Goal: Check status

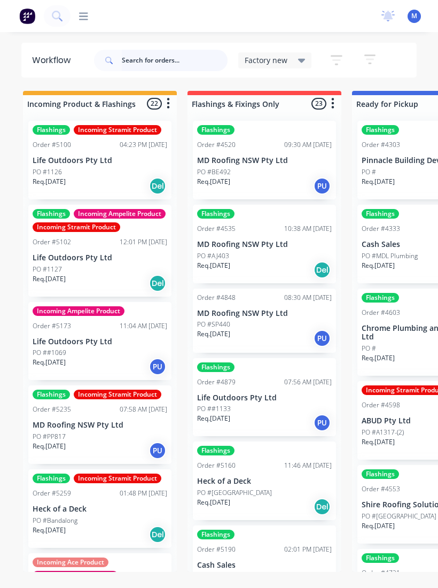
click at [180, 65] on input "text" at bounding box center [175, 60] width 106 height 21
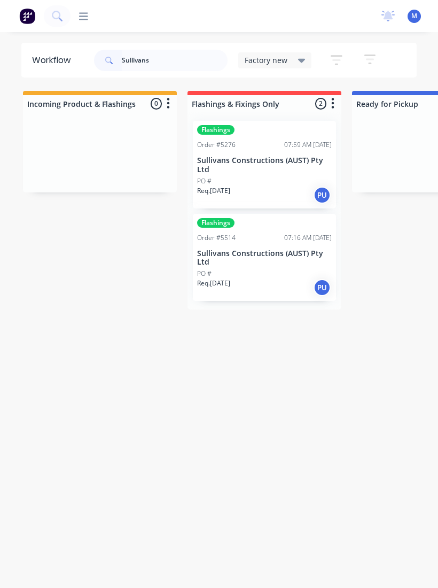
click at [285, 250] on p "Sullivans Constructions (AUST) Pty Ltd" at bounding box center [264, 258] width 135 height 18
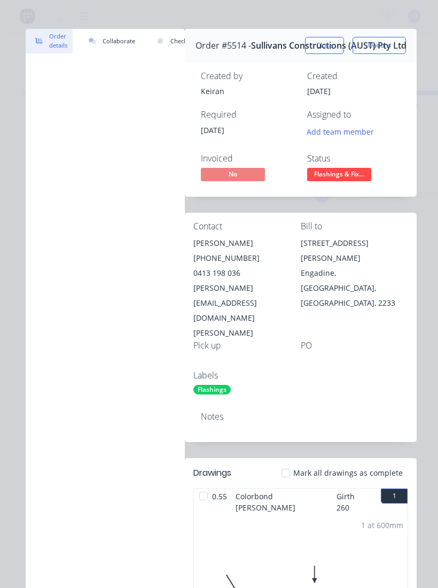
scroll to position [14, 0]
click at [328, 36] on button "Close" at bounding box center [324, 44] width 39 height 17
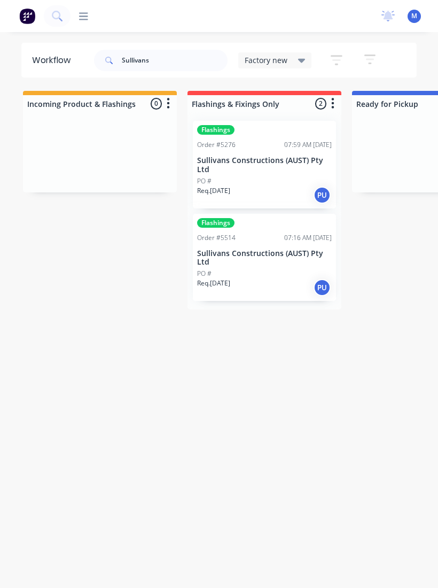
click at [276, 181] on div "PO #" at bounding box center [264, 181] width 135 height 10
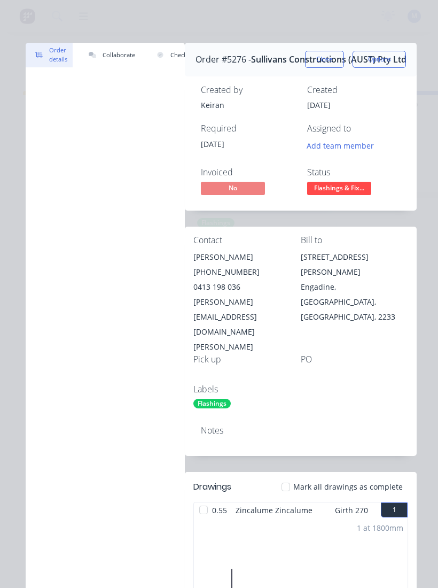
scroll to position [0, 0]
click at [333, 57] on button "Close" at bounding box center [324, 59] width 39 height 17
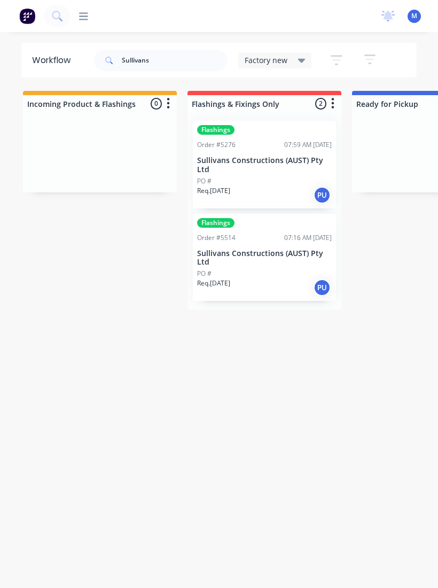
click at [274, 236] on div "Order #5514 07:16 AM 22/08/25" at bounding box center [264, 238] width 135 height 10
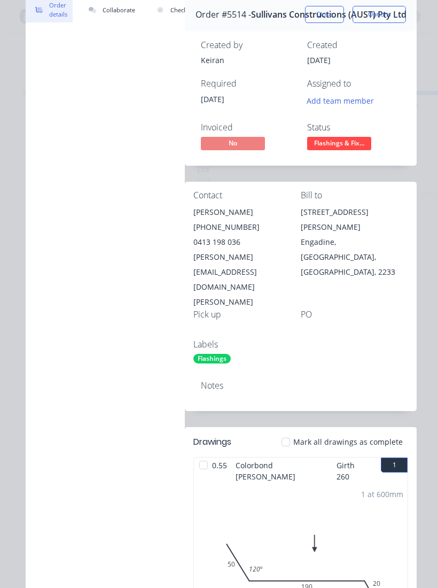
scroll to position [44, 0]
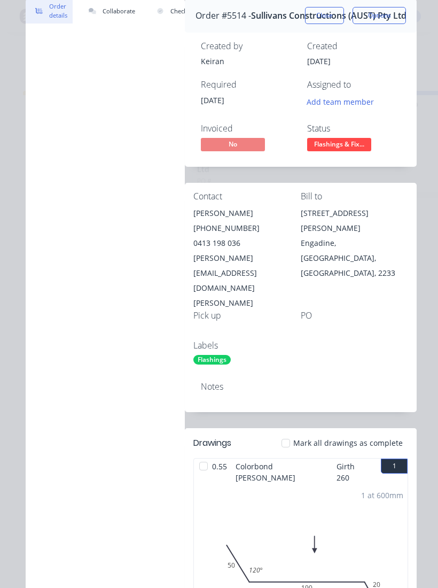
click at [331, 14] on button "Close" at bounding box center [324, 15] width 39 height 17
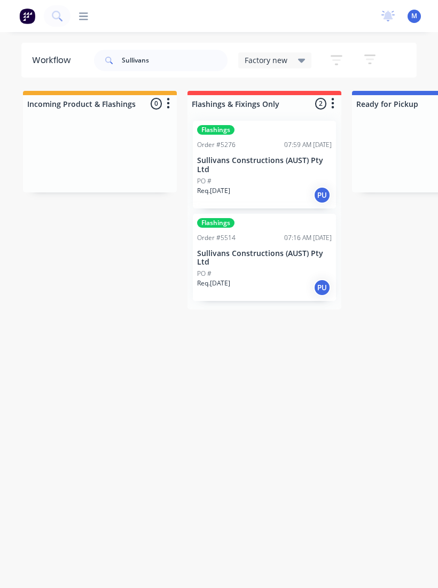
click at [263, 190] on div "Req. 08/08/25 PU" at bounding box center [264, 195] width 135 height 18
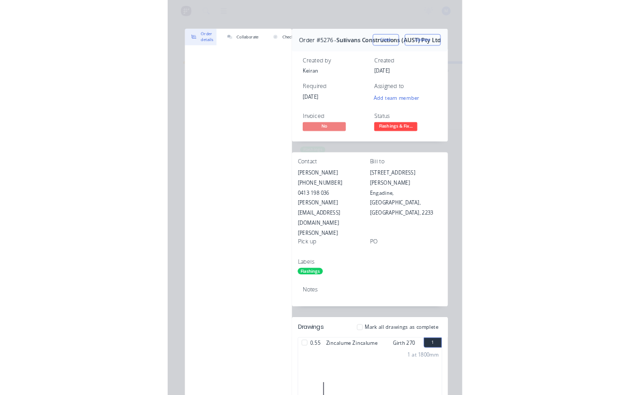
scroll to position [0, 0]
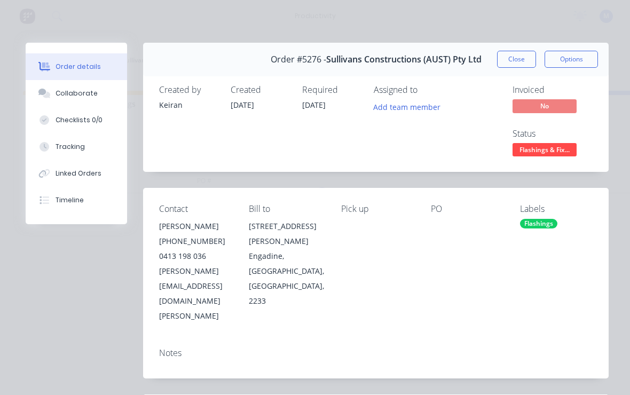
click at [438, 152] on span "Flashings & Fix..." at bounding box center [545, 149] width 64 height 13
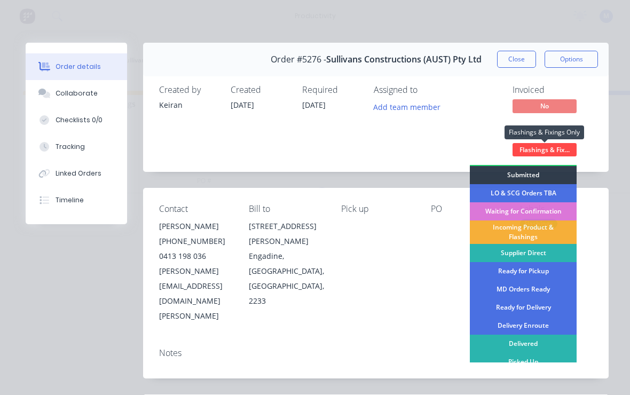
scroll to position [17, 0]
click at [438, 362] on div "Picked Up" at bounding box center [523, 363] width 107 height 18
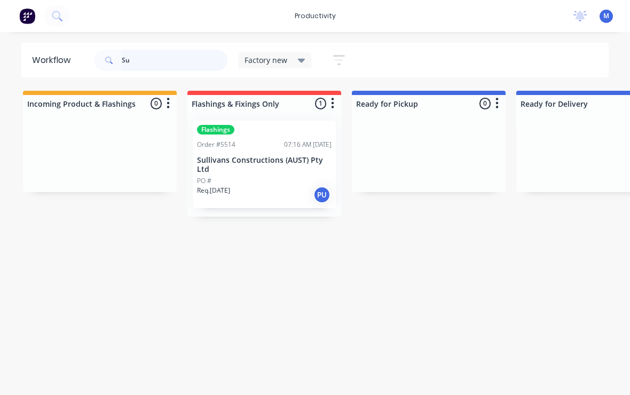
type input "S"
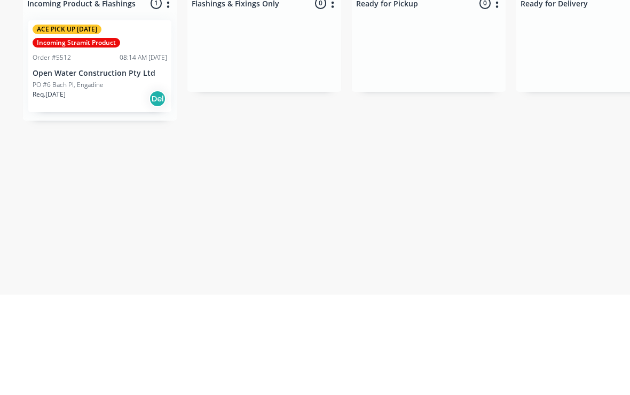
click at [71, 181] on p "PO #6 Bach Pl, Engadine" at bounding box center [68, 186] width 71 height 10
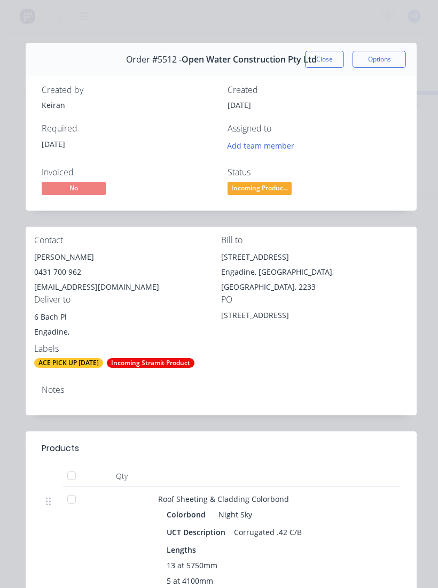
scroll to position [0, 0]
click at [331, 59] on button "Close" at bounding box center [324, 59] width 39 height 17
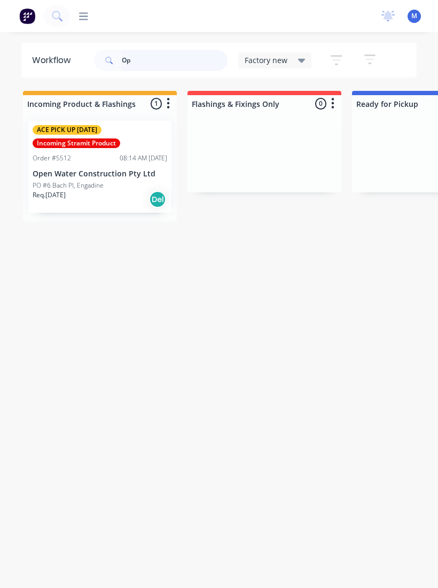
type input "O"
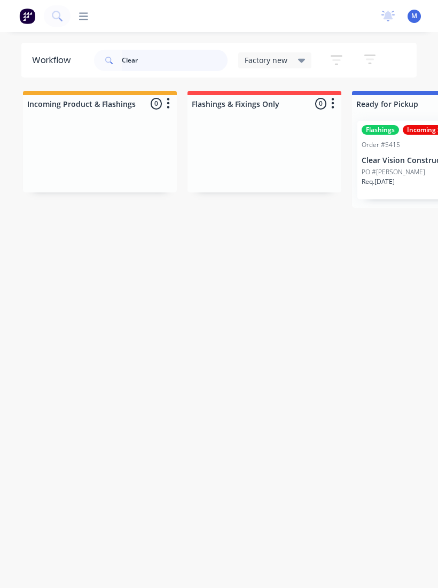
type input "Clear"
click at [400, 161] on p "Clear Vision Constructions Pty Ltd" at bounding box center [429, 160] width 135 height 9
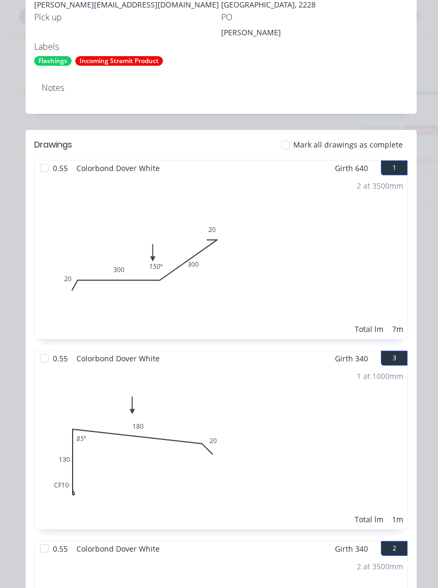
scroll to position [326, 0]
click at [46, 165] on div at bounding box center [44, 167] width 21 height 21
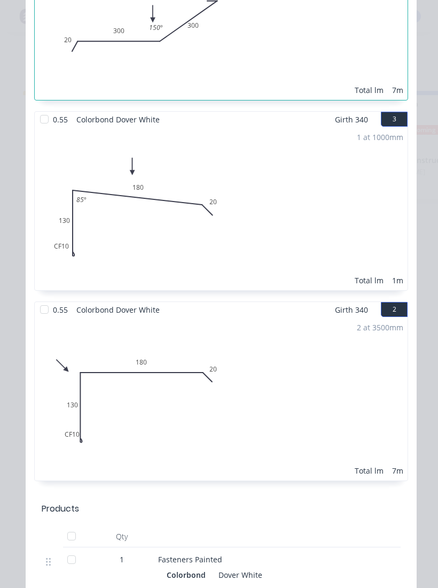
scroll to position [556, 0]
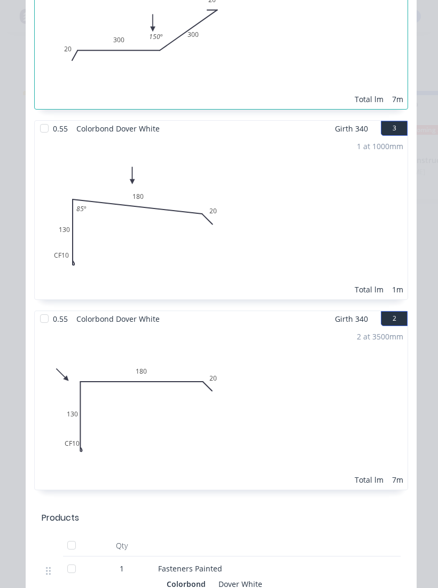
click at [48, 130] on div at bounding box center [44, 128] width 21 height 21
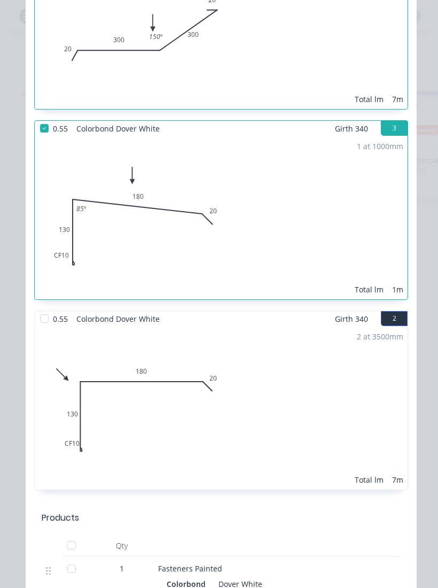
click at [45, 319] on div at bounding box center [44, 318] width 21 height 21
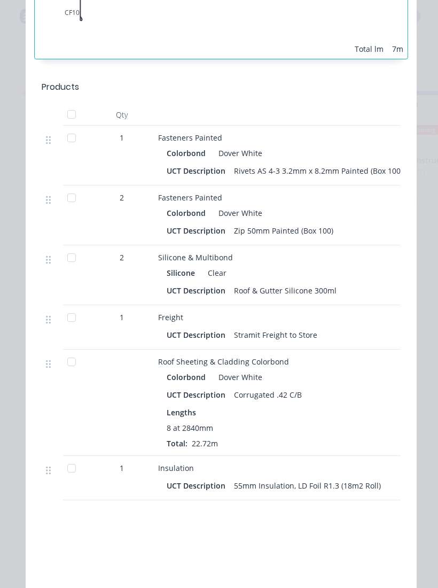
scroll to position [990, 0]
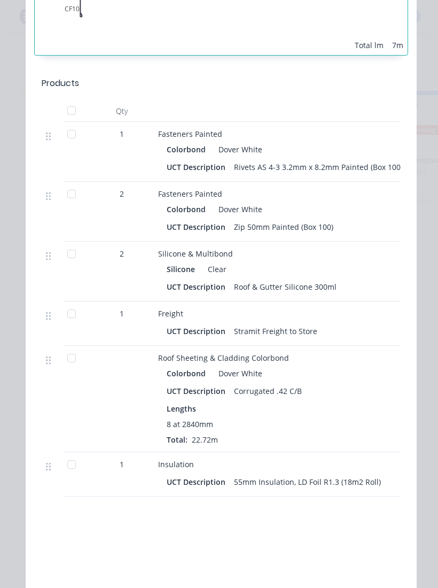
click at [67, 357] on div at bounding box center [71, 357] width 21 height 21
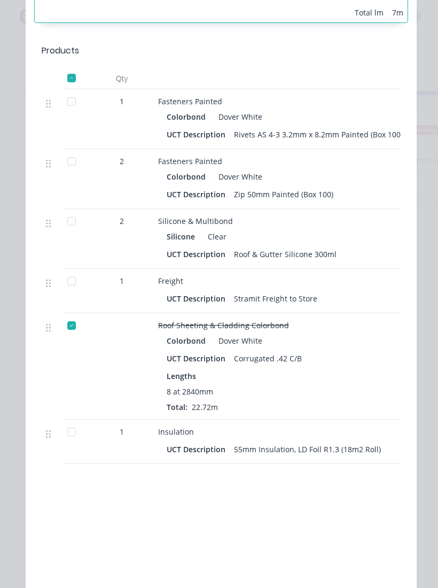
scroll to position [1022, 0]
click at [71, 436] on div at bounding box center [71, 432] width 21 height 21
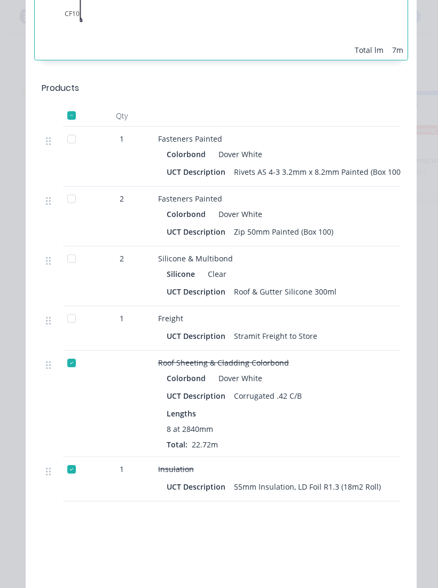
scroll to position [983, 0]
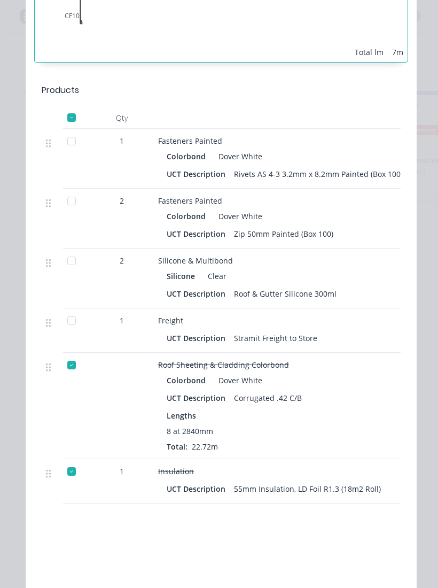
click at [72, 324] on div at bounding box center [71, 320] width 21 height 21
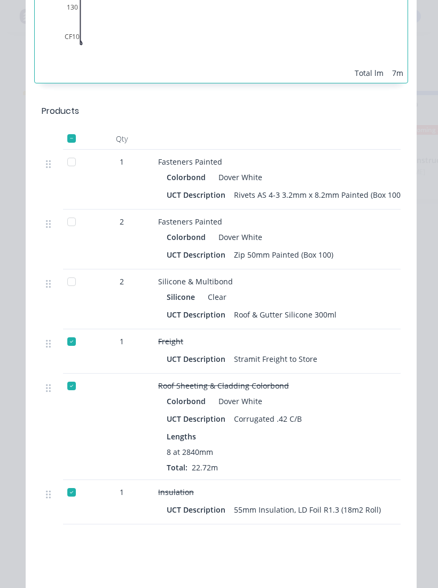
scroll to position [963, 0]
click at [73, 222] on div at bounding box center [71, 221] width 21 height 21
click at [72, 165] on div at bounding box center [71, 161] width 21 height 21
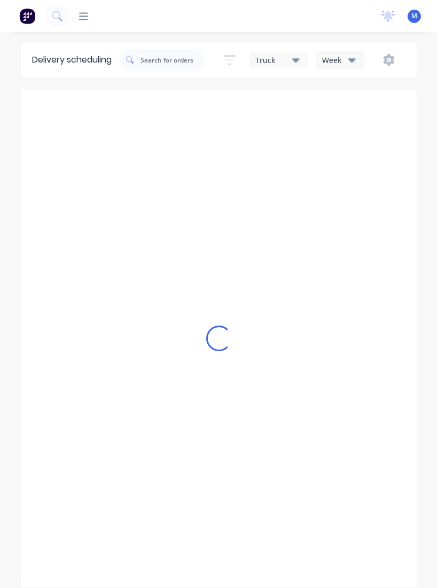
scroll to position [10, 0]
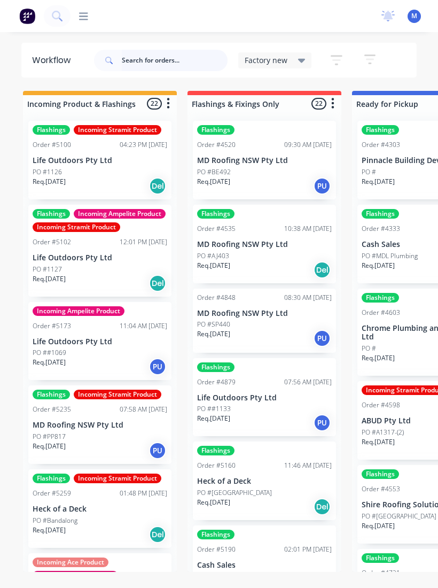
click at [174, 64] on input "text" at bounding box center [175, 60] width 106 height 21
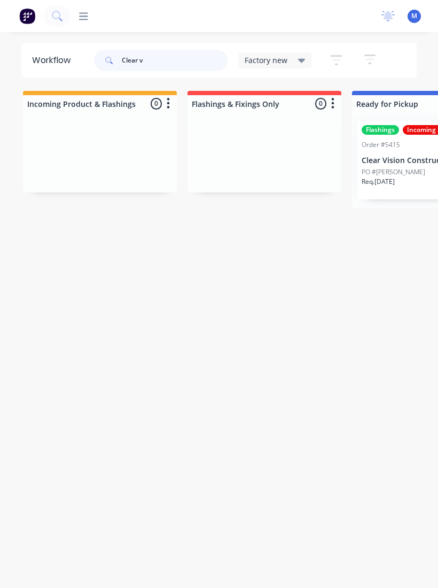
type input "Clear v"
click at [385, 156] on p "Clear Vision Constructions Pty Ltd" at bounding box center [429, 160] width 135 height 9
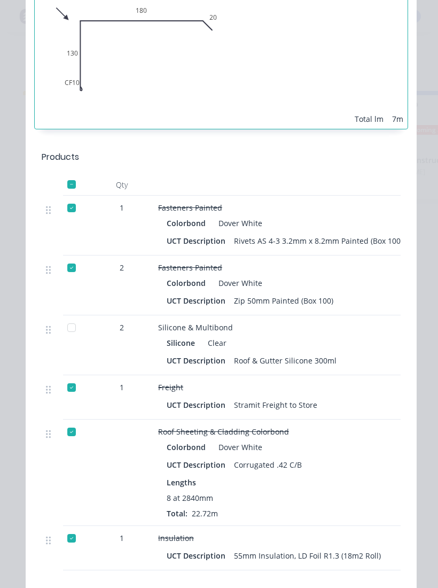
scroll to position [918, 0]
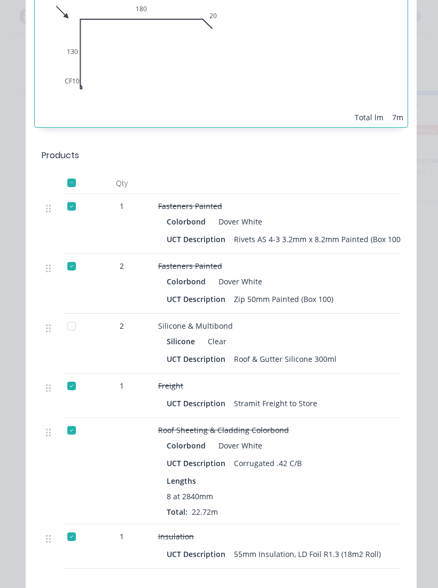
click at [72, 326] on div at bounding box center [71, 325] width 21 height 21
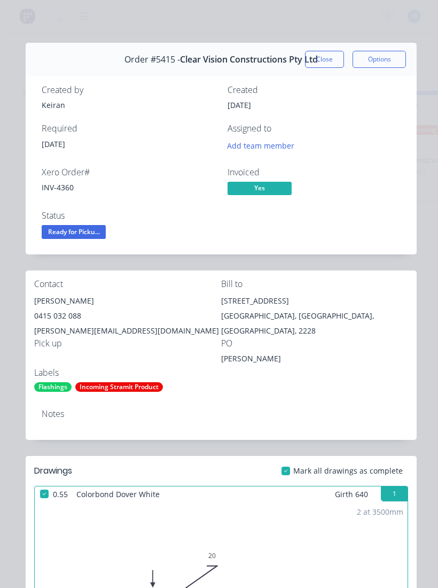
scroll to position [0, 0]
click at [81, 229] on span "Ready for Picku..." at bounding box center [74, 231] width 64 height 13
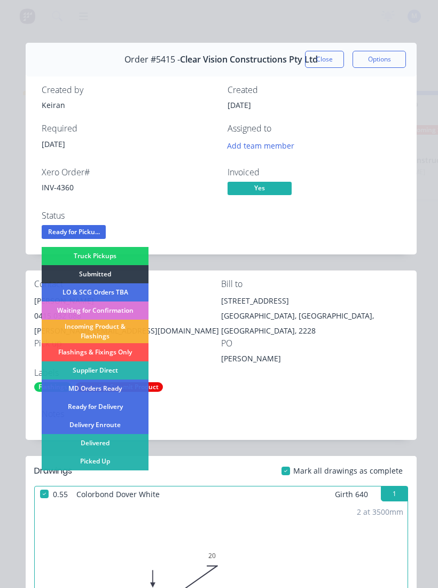
click at [122, 462] on div "Picked Up" at bounding box center [95, 461] width 107 height 18
